Goal: Task Accomplishment & Management: Use online tool/utility

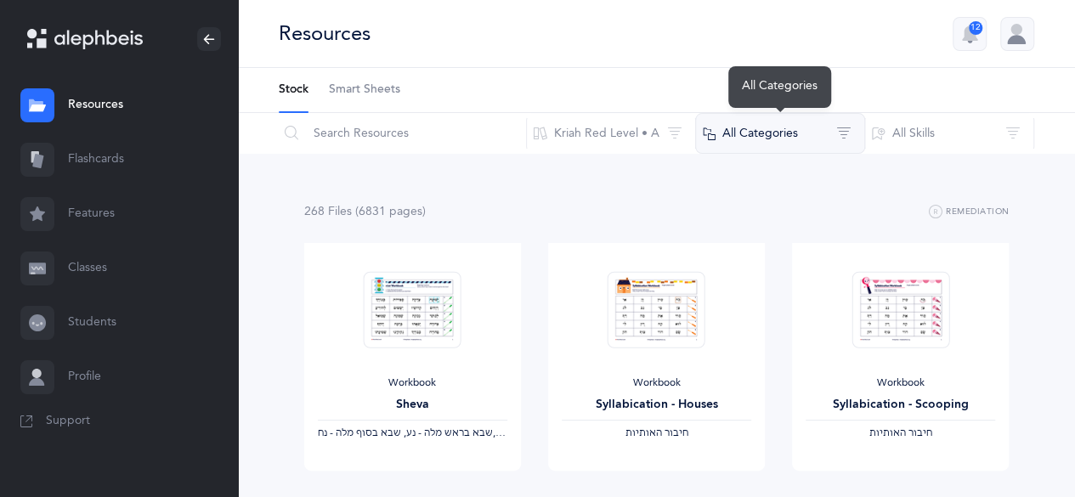
click at [777, 128] on button "All Categories" at bounding box center [780, 133] width 170 height 41
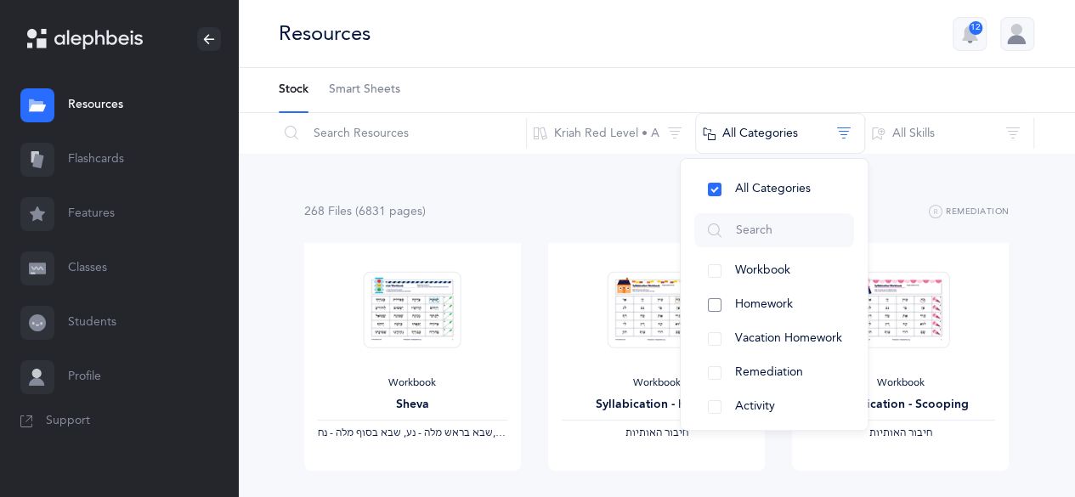
click at [780, 305] on span "Homework" at bounding box center [764, 304] width 58 height 14
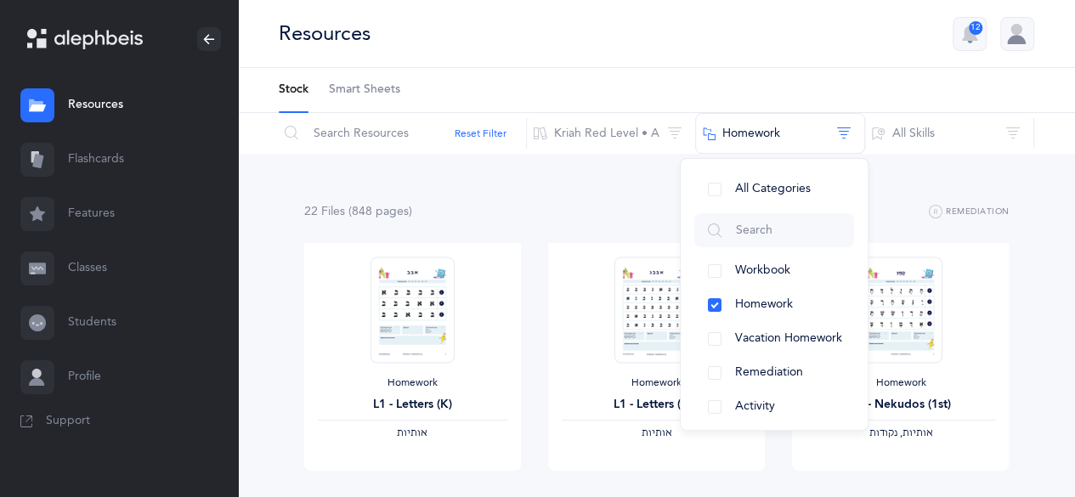
click at [110, 218] on link "Features" at bounding box center [119, 214] width 238 height 54
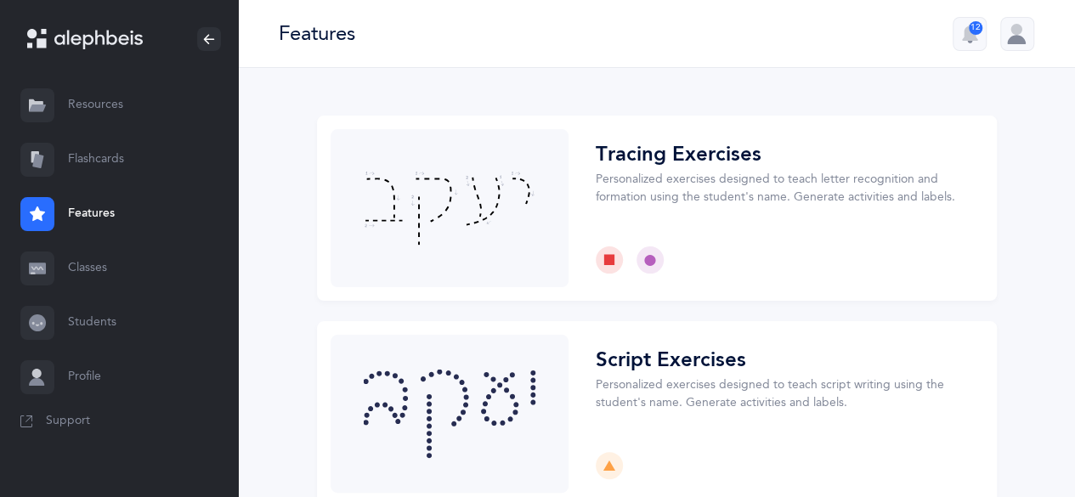
click at [88, 108] on link "Resources" at bounding box center [119, 105] width 238 height 54
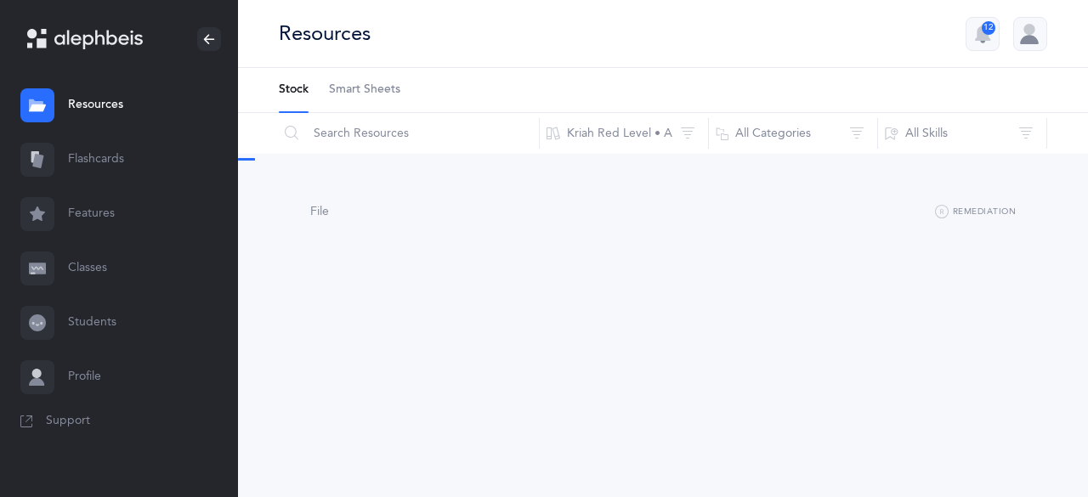
click at [387, 93] on span "Smart Sheets" at bounding box center [364, 90] width 71 height 17
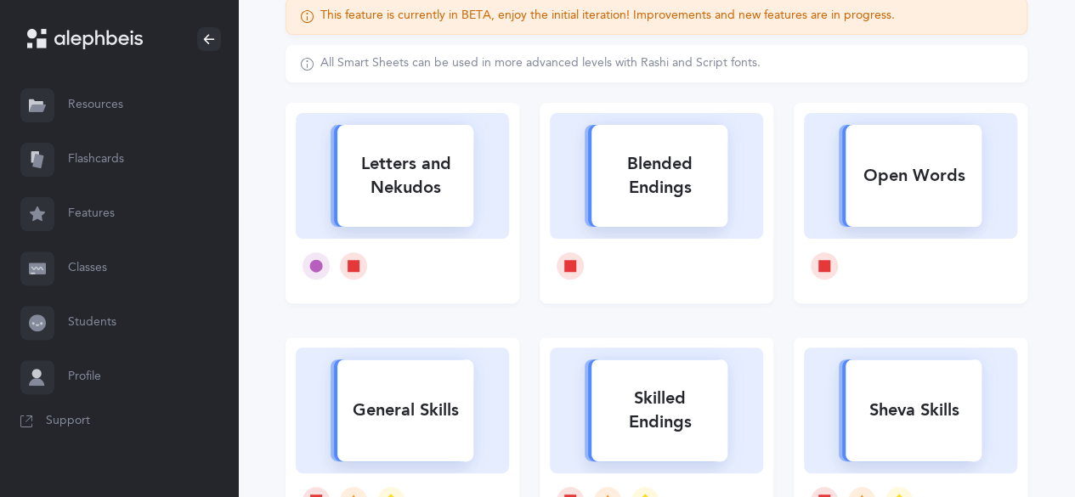
scroll to position [170, 0]
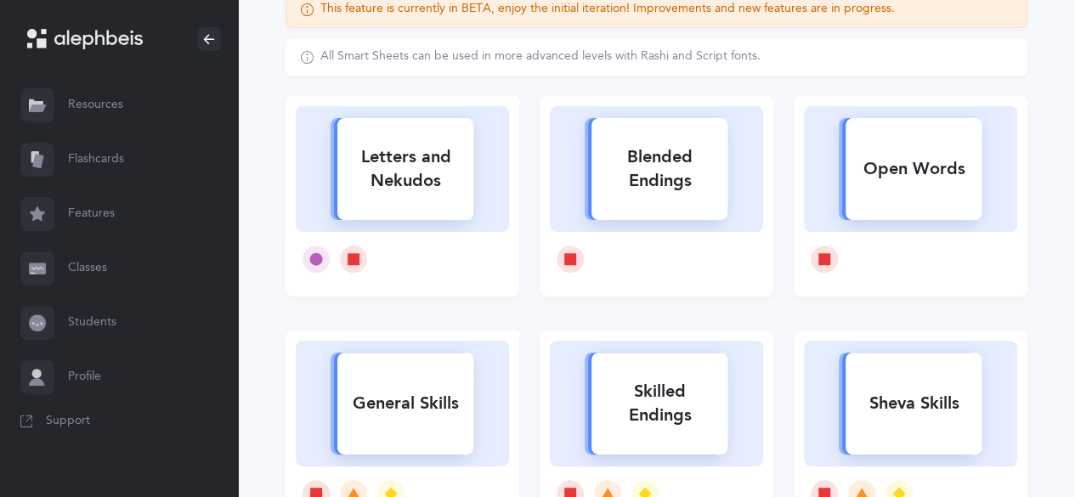
click at [457, 223] on icon at bounding box center [402, 166] width 177 height 131
select select
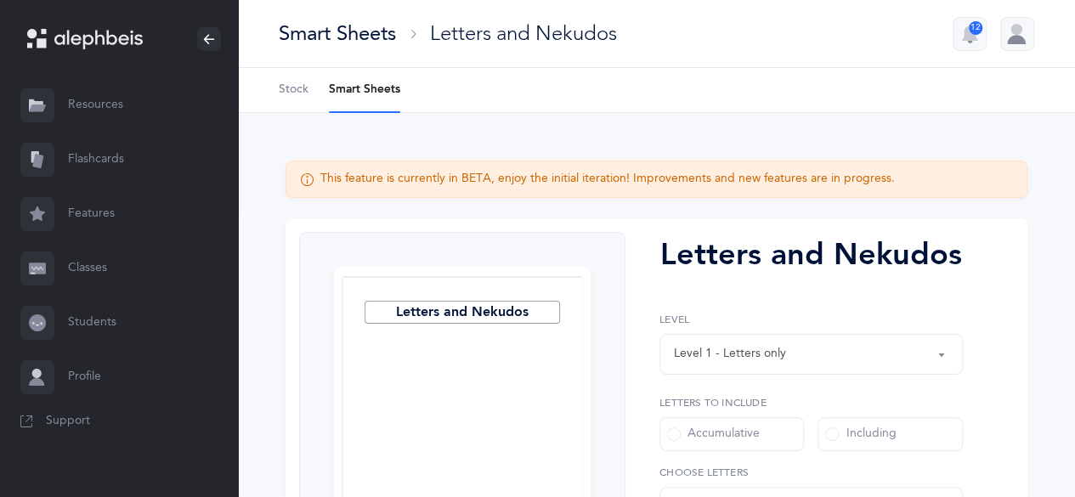
select select "27"
click at [900, 431] on label "Including" at bounding box center [889, 434] width 144 height 34
click at [0, 0] on input "Including" at bounding box center [0, 0] width 0 height 0
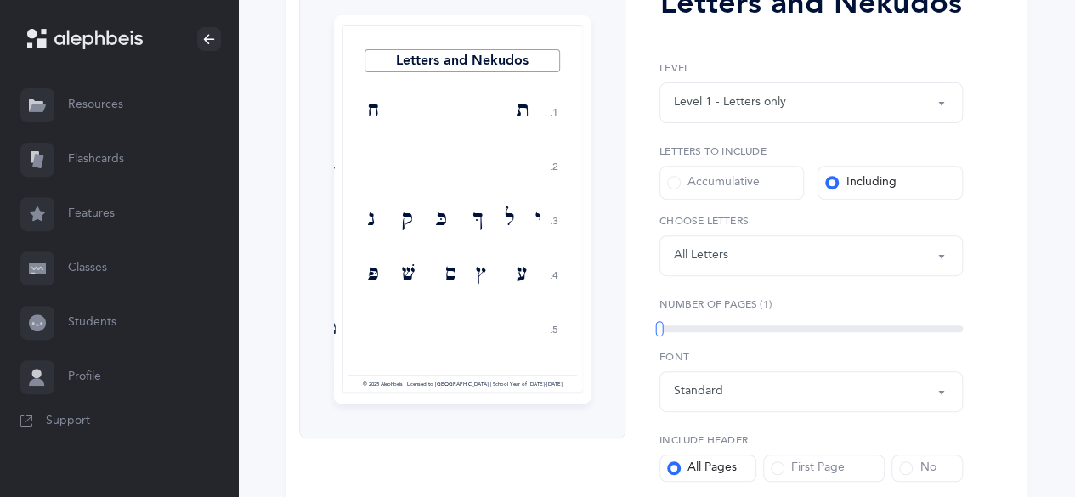
scroll to position [255, 0]
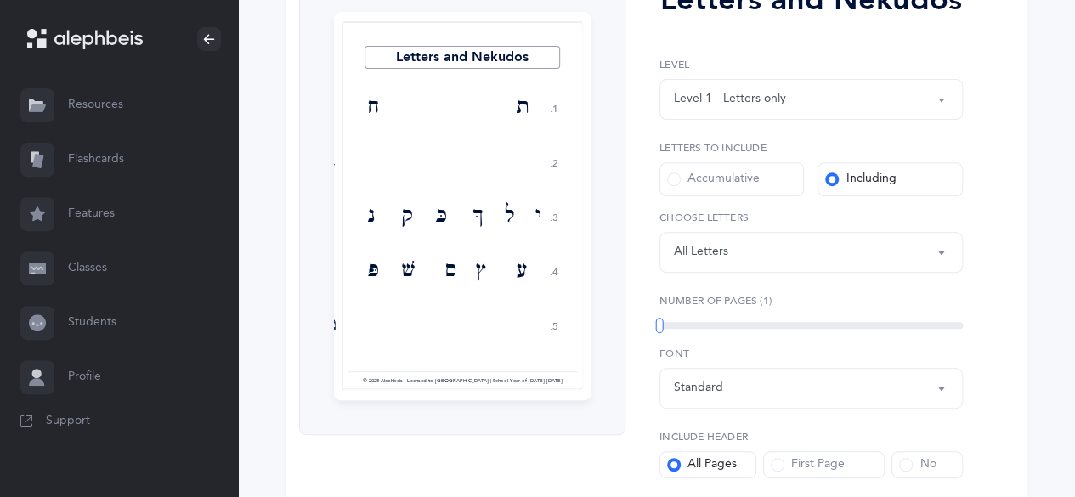
click at [861, 251] on div "Letters: All Letters" at bounding box center [811, 252] width 274 height 29
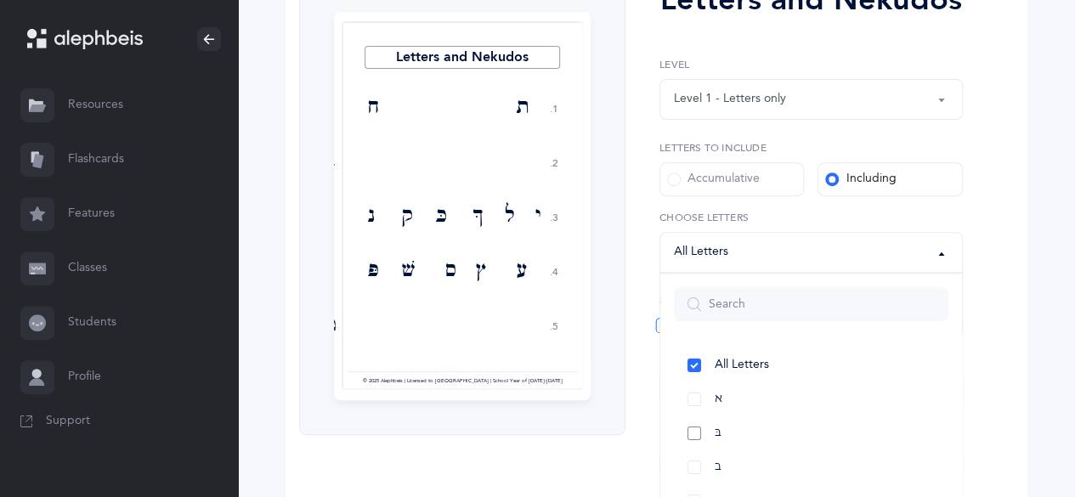
click at [697, 429] on link "בּ" at bounding box center [811, 433] width 274 height 34
select select "81"
click at [696, 469] on link "ב" at bounding box center [811, 467] width 274 height 34
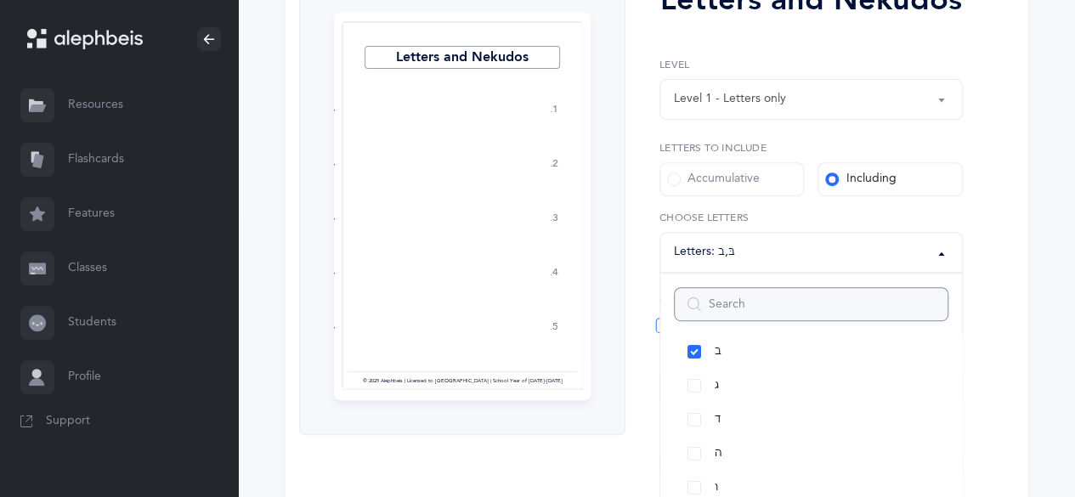
scroll to position [170, 0]
click at [696, 368] on link "ד" at bounding box center [811, 365] width 274 height 34
click at [696, 397] on link "י" at bounding box center [811, 399] width 274 height 34
drag, startPoint x: 699, startPoint y: 431, endPoint x: 695, endPoint y: 454, distance: 23.3
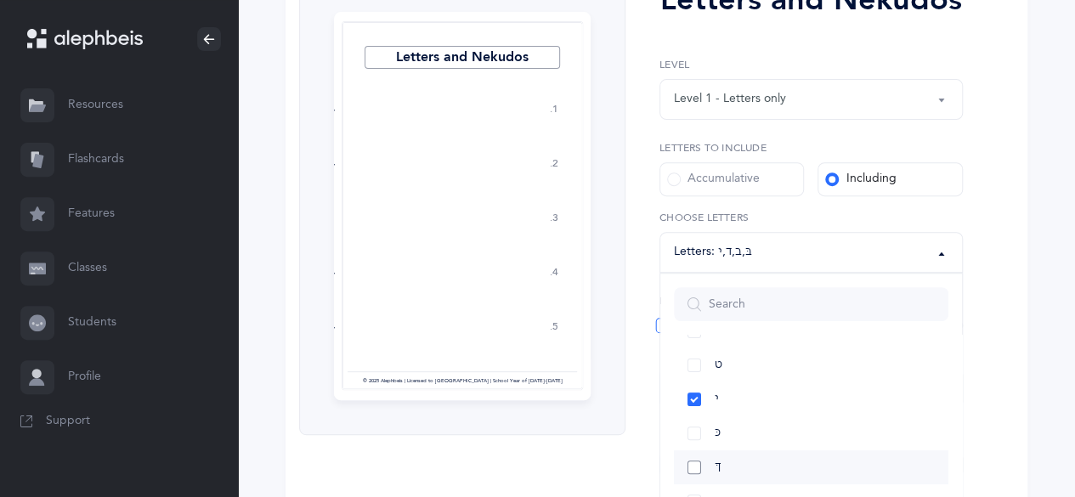
click at [699, 432] on link "כּ" at bounding box center [811, 433] width 274 height 34
click at [694, 457] on link "ךּ" at bounding box center [811, 467] width 274 height 34
click at [693, 364] on link "ך" at bounding box center [811, 365] width 274 height 34
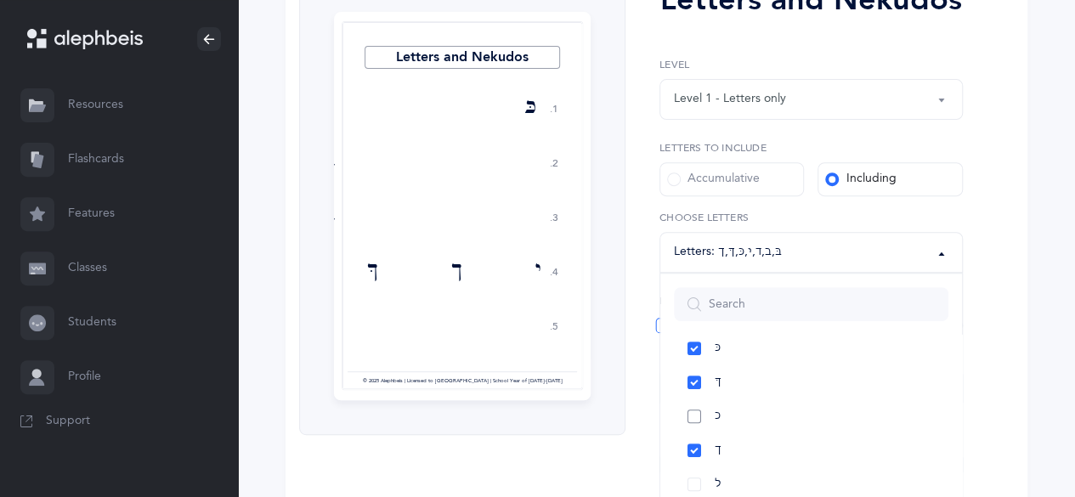
click at [692, 412] on link "כ" at bounding box center [811, 416] width 274 height 34
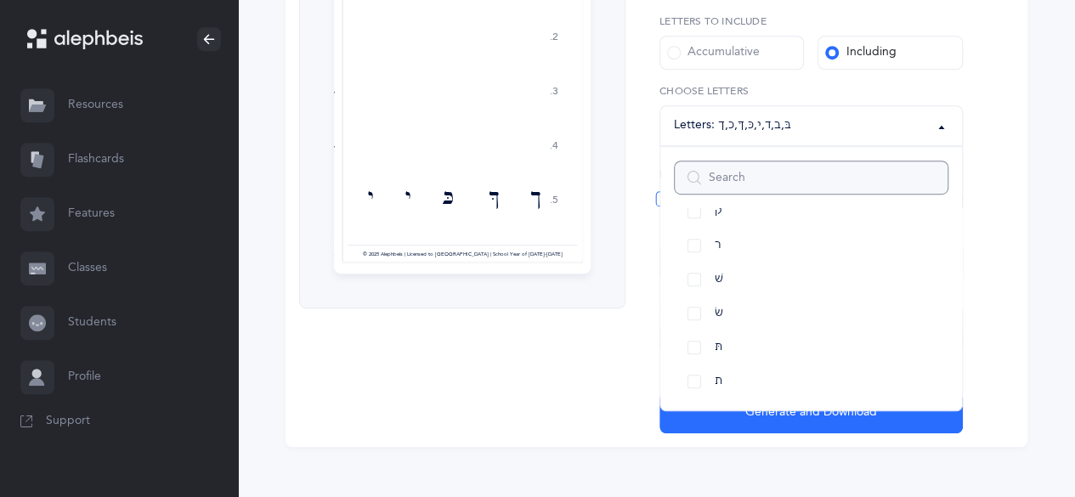
scroll to position [394, 0]
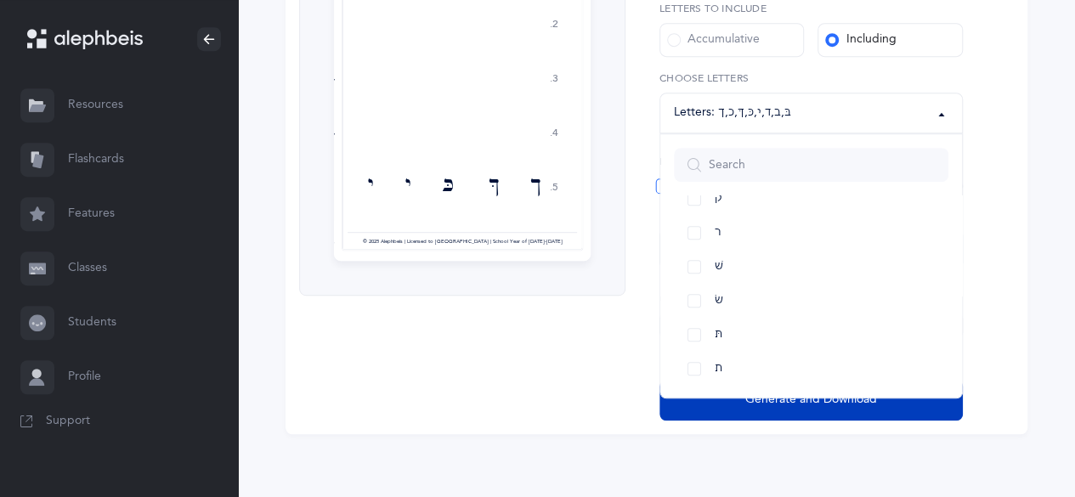
click at [878, 410] on button "Generate and Download" at bounding box center [810, 400] width 303 height 41
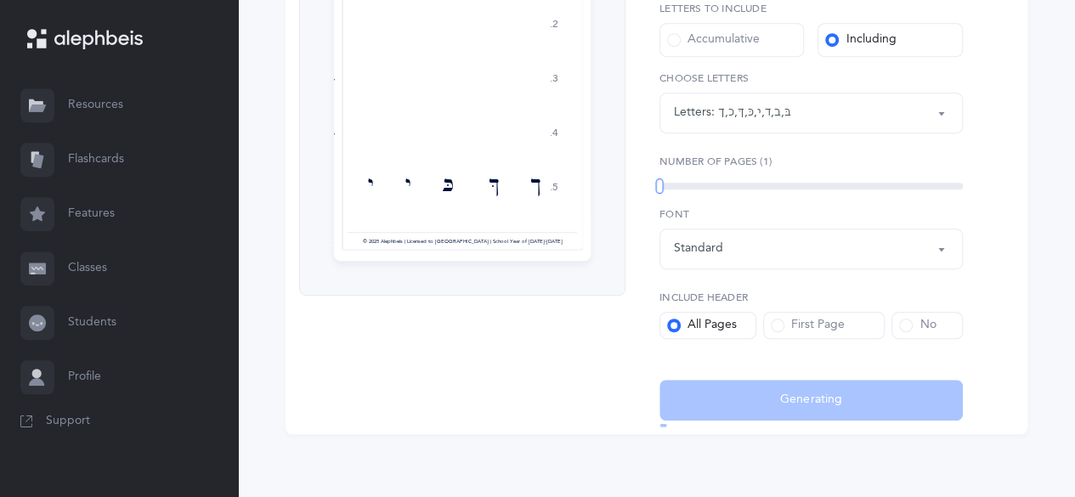
select select "81"
